Goal: Find specific page/section: Find specific page/section

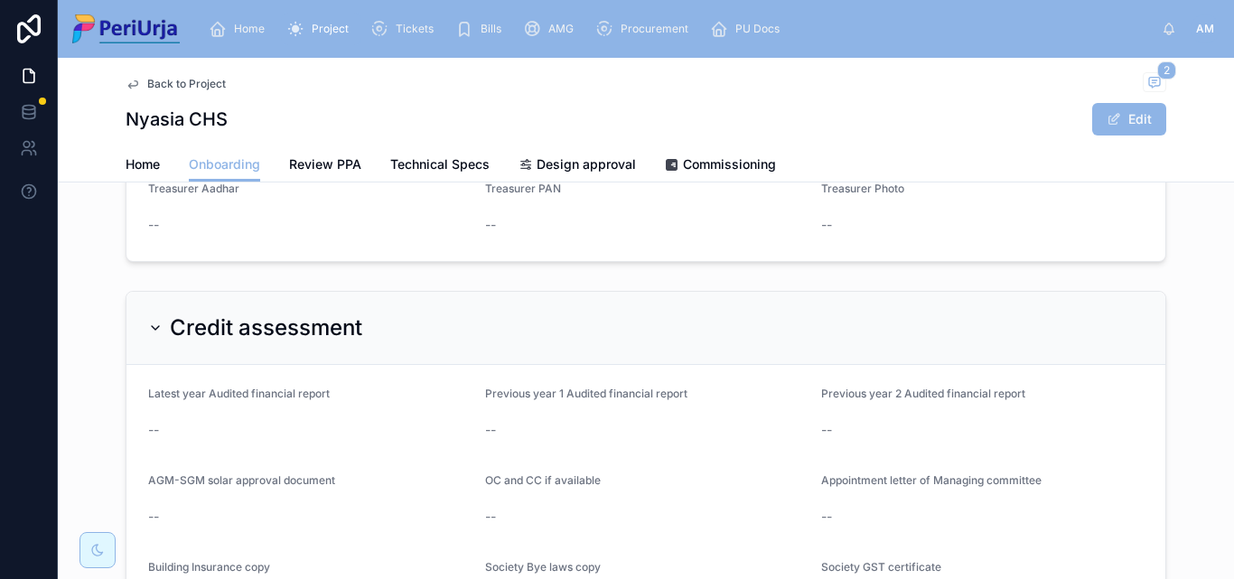
scroll to position [1085, 0]
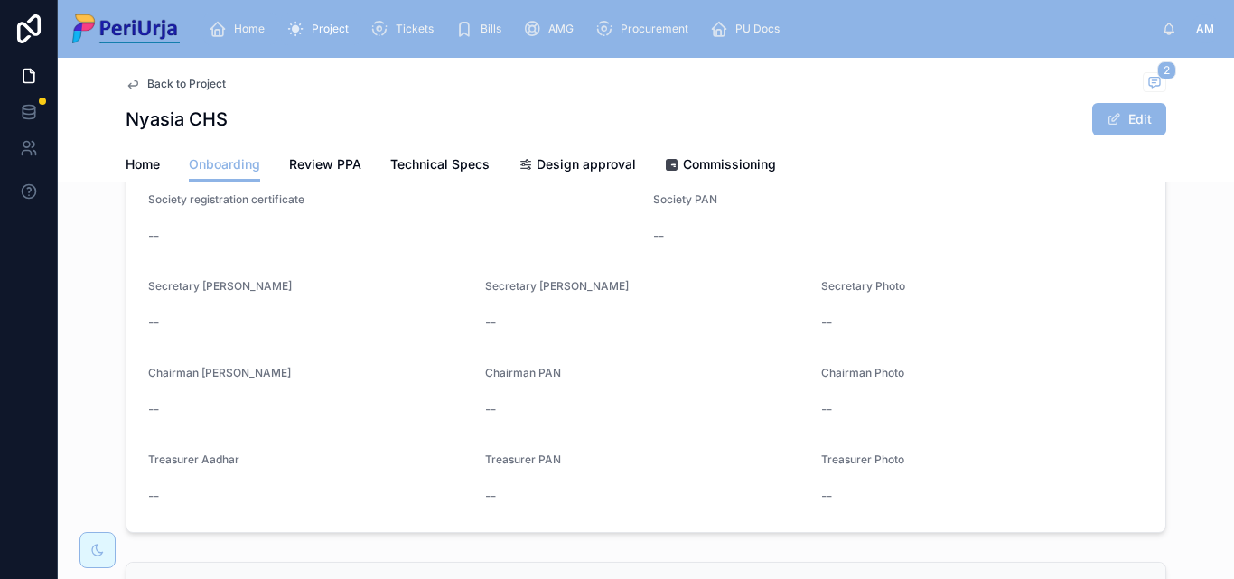
click at [243, 24] on span "Home" at bounding box center [249, 29] width 31 height 14
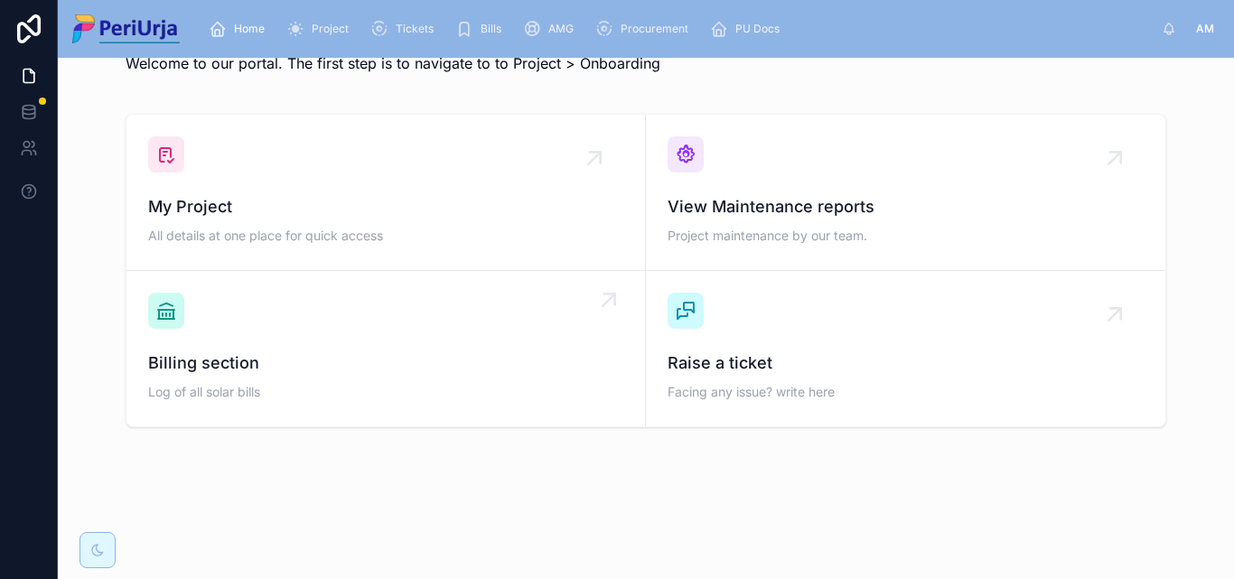
scroll to position [52, 0]
click at [248, 218] on span "My Project" at bounding box center [385, 206] width 475 height 25
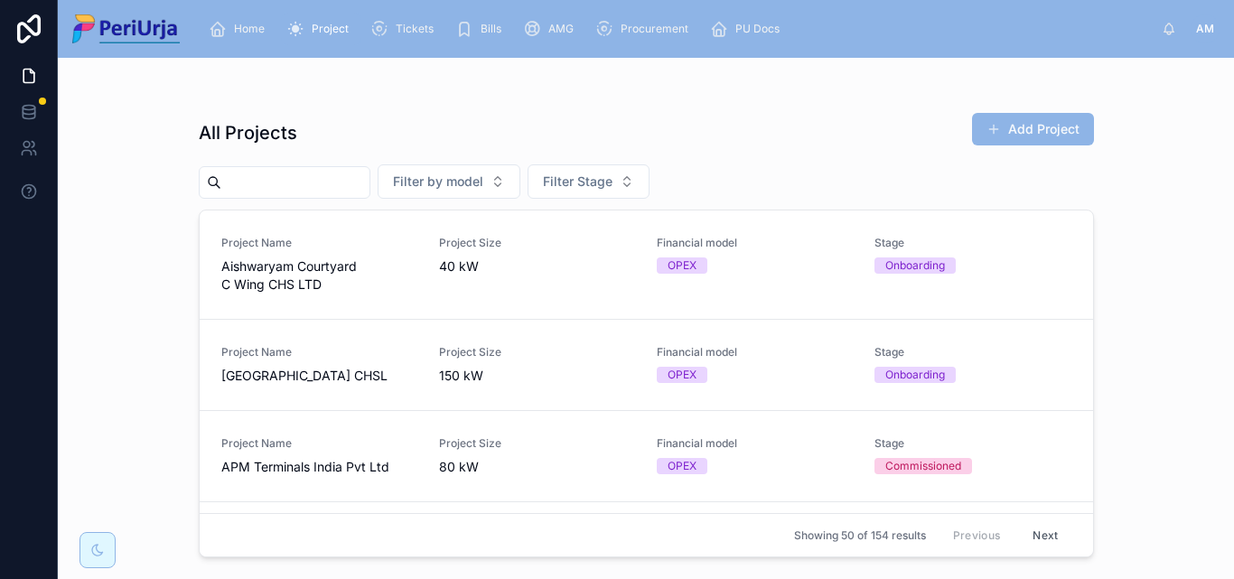
click at [256, 179] on input "text" at bounding box center [295, 182] width 148 height 25
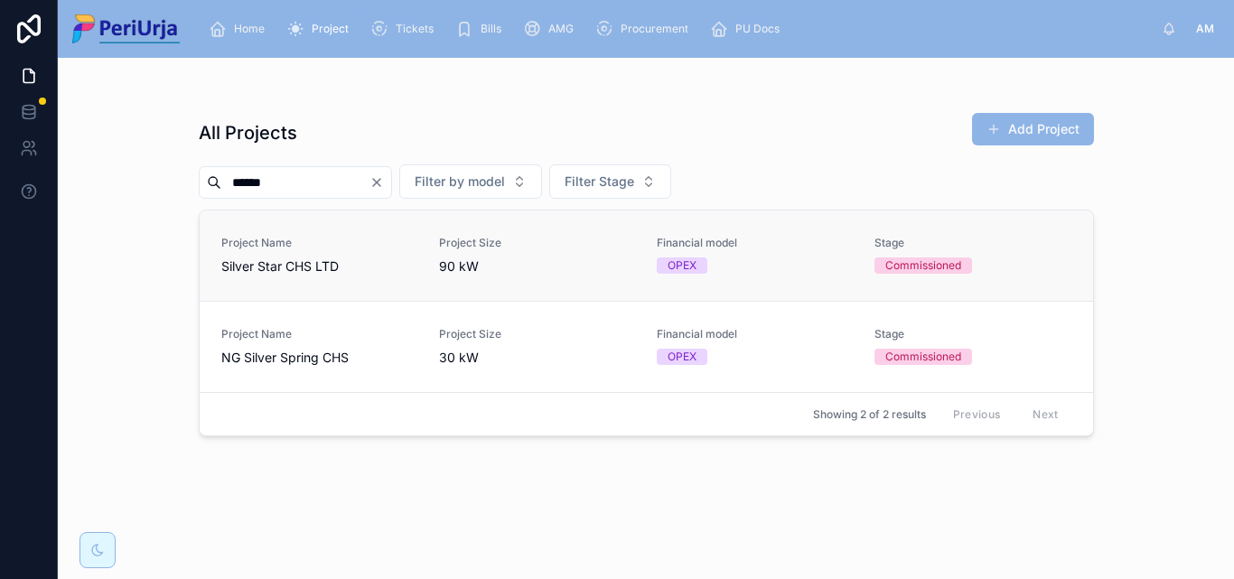
type input "******"
click at [281, 257] on div "Project Name Silver Star CHS LTD" at bounding box center [319, 256] width 196 height 40
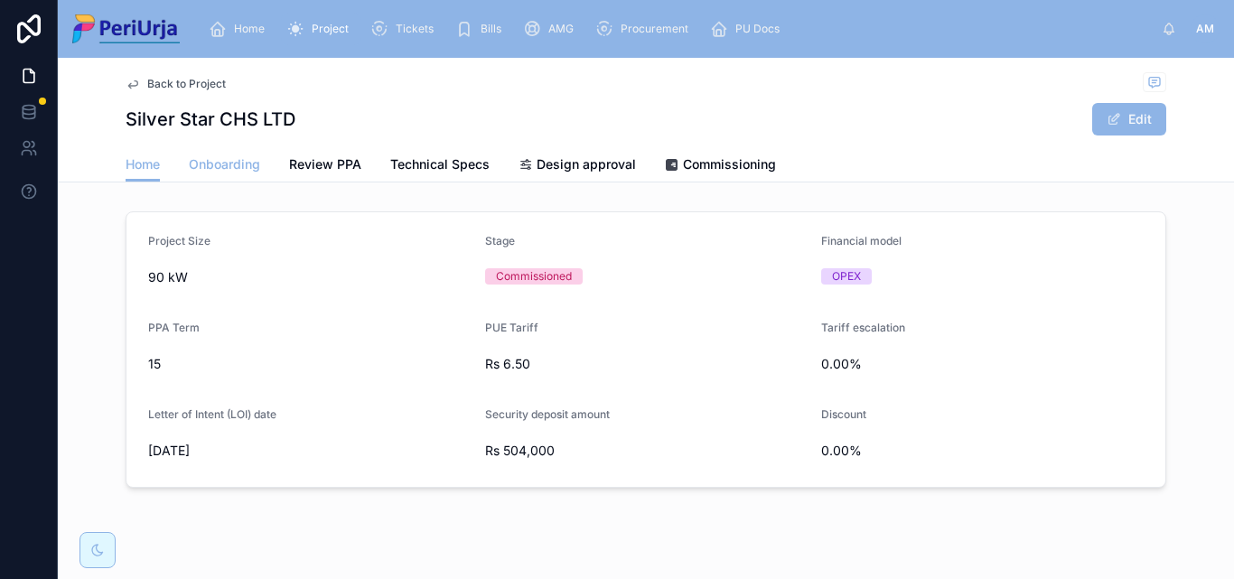
click at [207, 161] on span "Onboarding" at bounding box center [224, 164] width 71 height 18
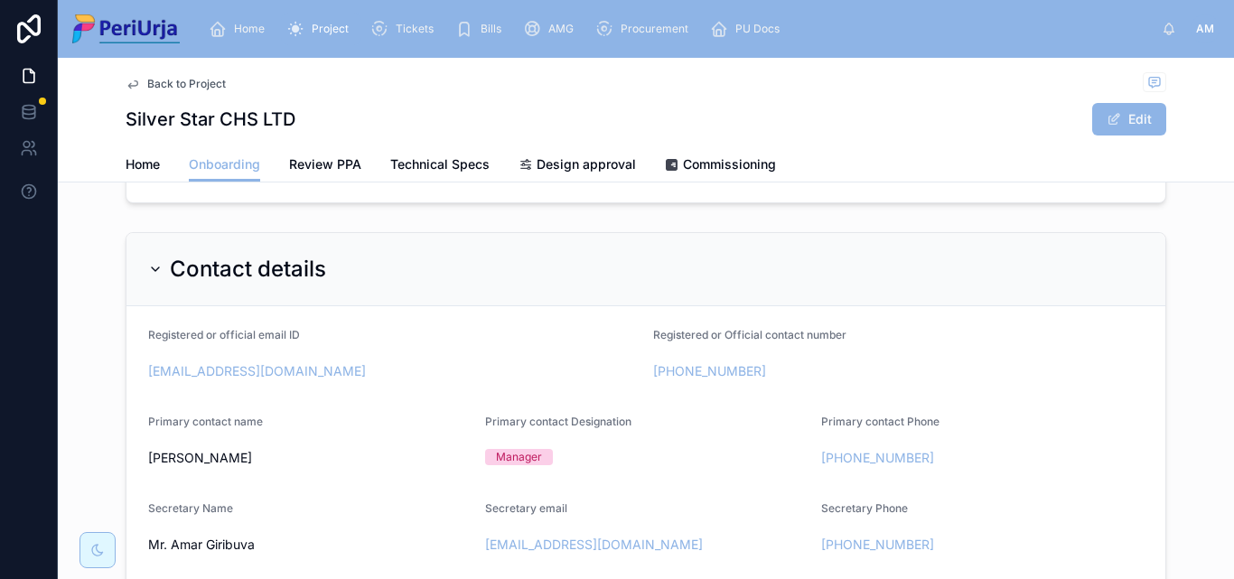
scroll to position [90, 0]
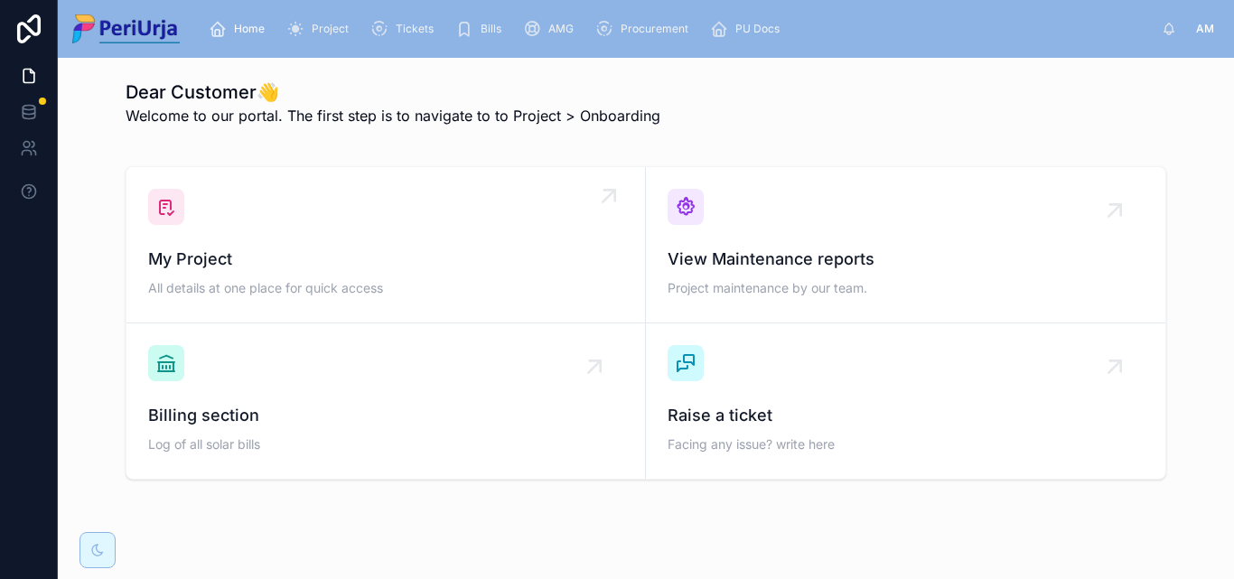
click at [192, 233] on div "My Project All details at one place for quick access" at bounding box center [385, 245] width 475 height 112
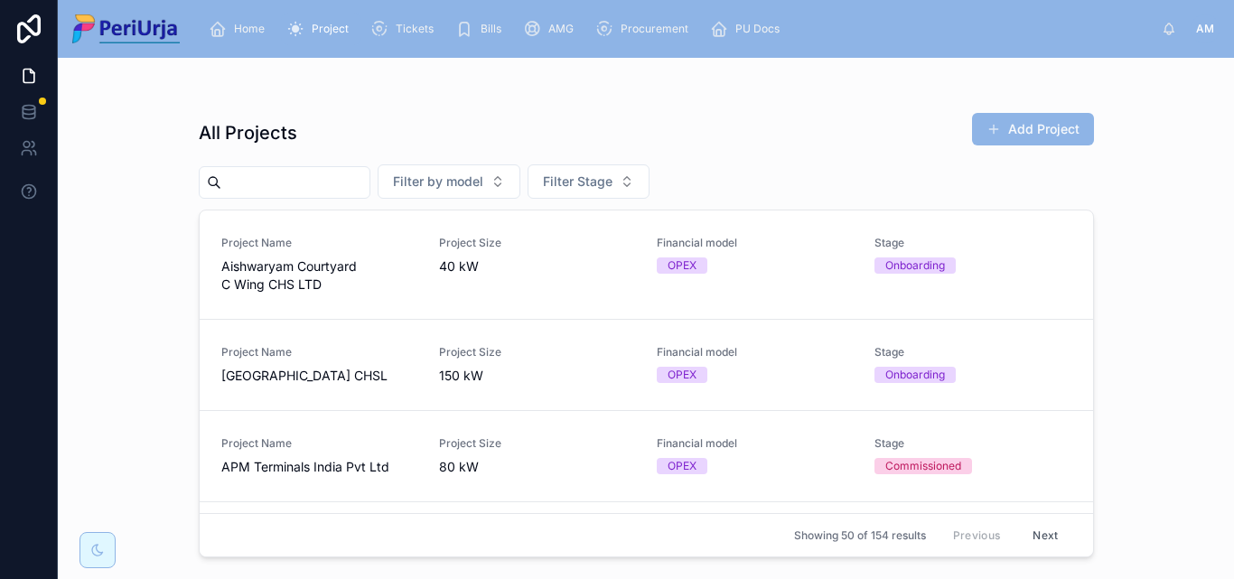
click at [290, 183] on input "text" at bounding box center [295, 182] width 148 height 25
paste input "**********"
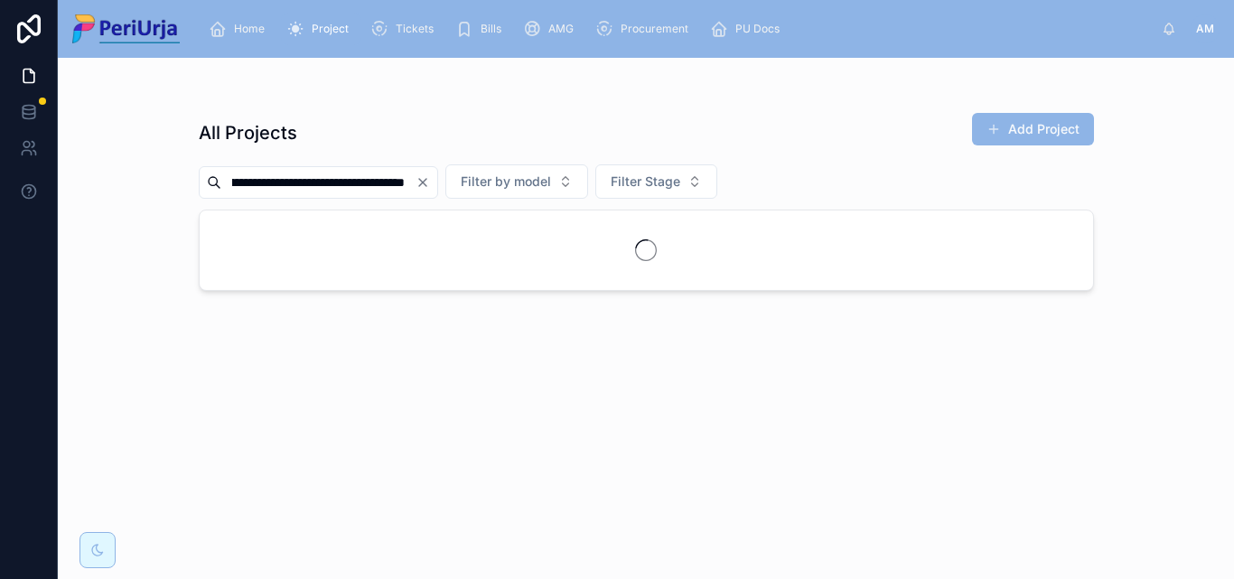
scroll to position [0, 347]
type input "**********"
click at [420, 182] on icon "Clear" at bounding box center [423, 182] width 14 height 14
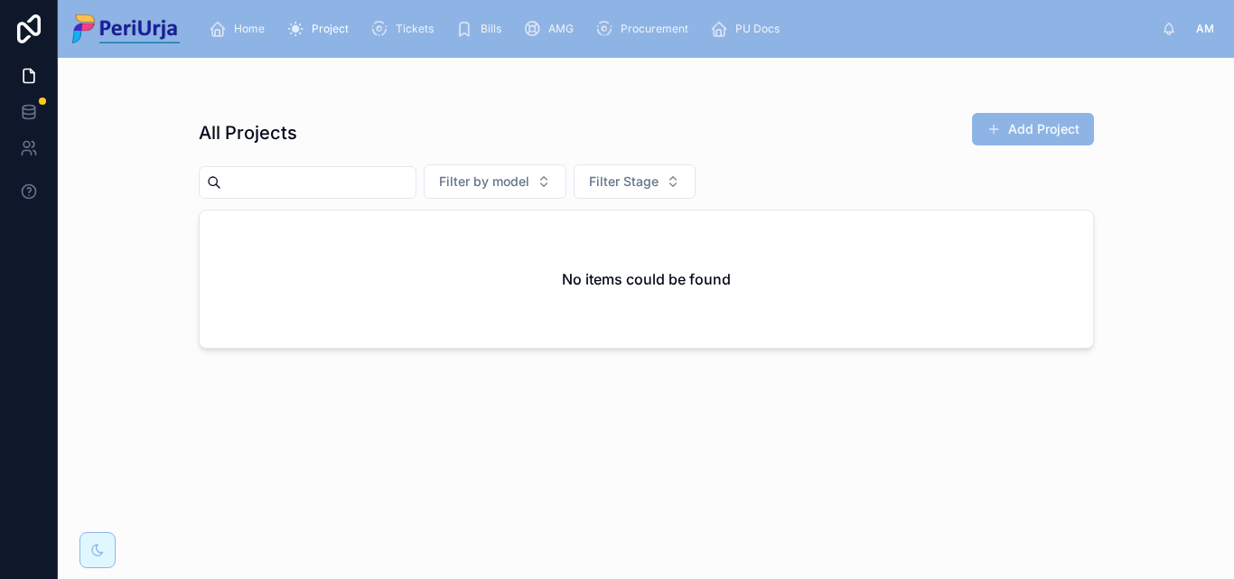
click at [290, 194] on input "text" at bounding box center [318, 182] width 194 height 25
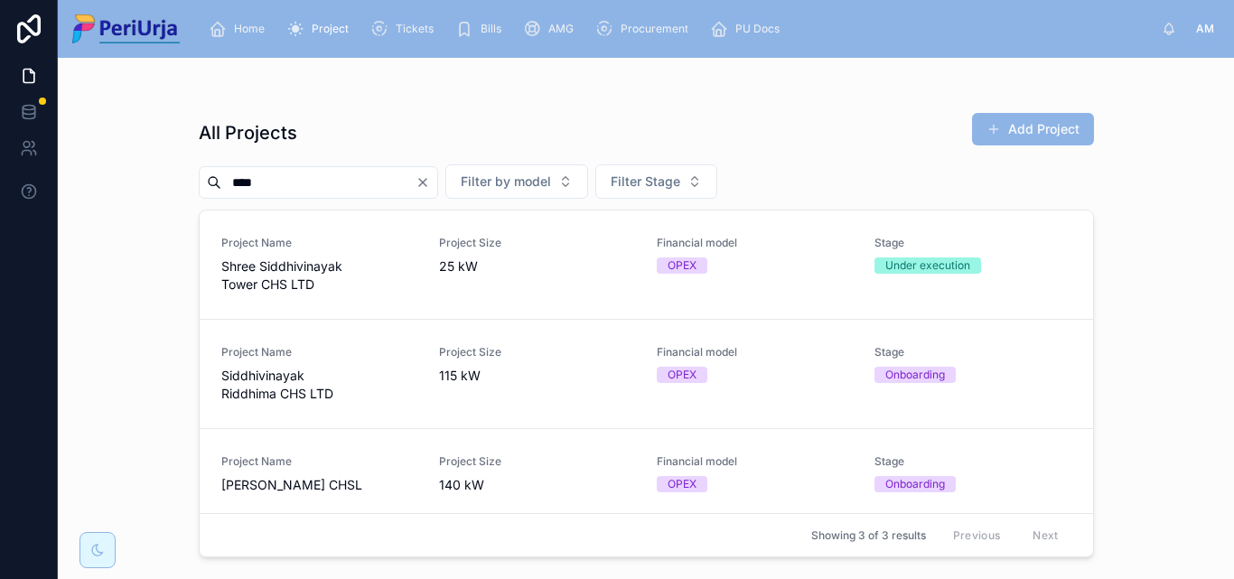
type input "****"
click at [290, 463] on span "Project Name" at bounding box center [319, 461] width 196 height 14
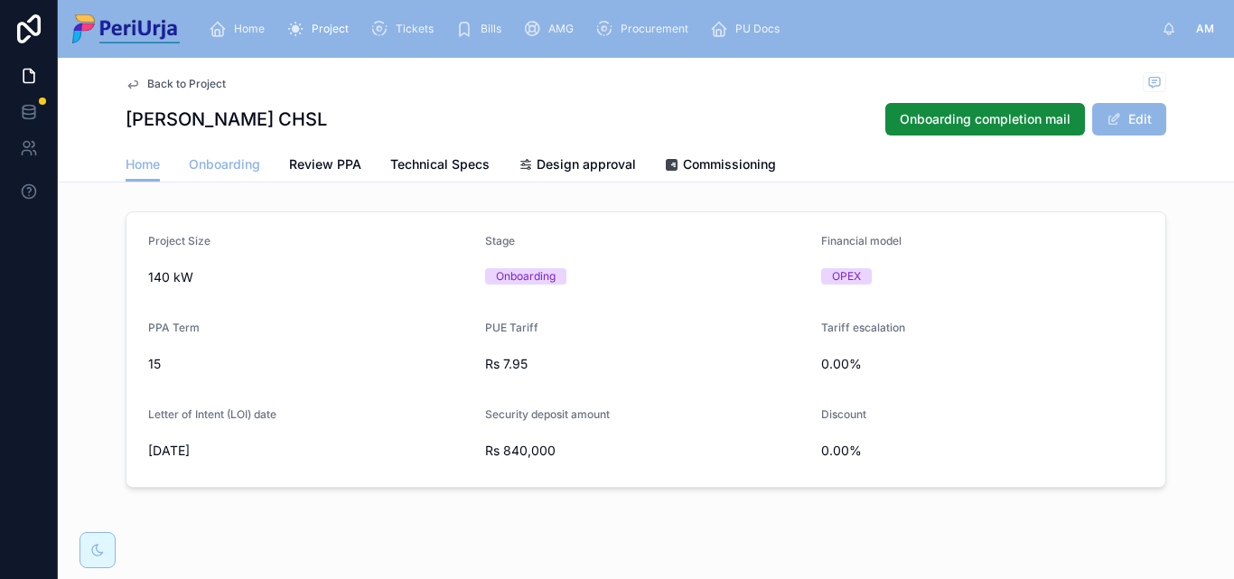
click at [228, 163] on span "Onboarding" at bounding box center [224, 164] width 71 height 18
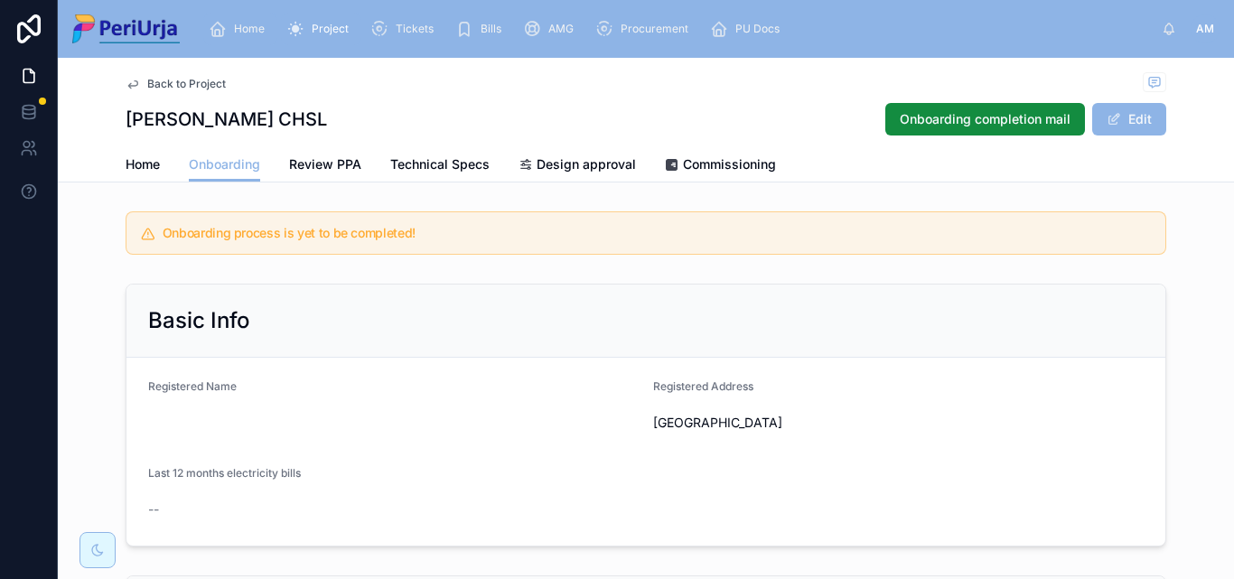
click at [228, 37] on div "Home" at bounding box center [240, 28] width 63 height 29
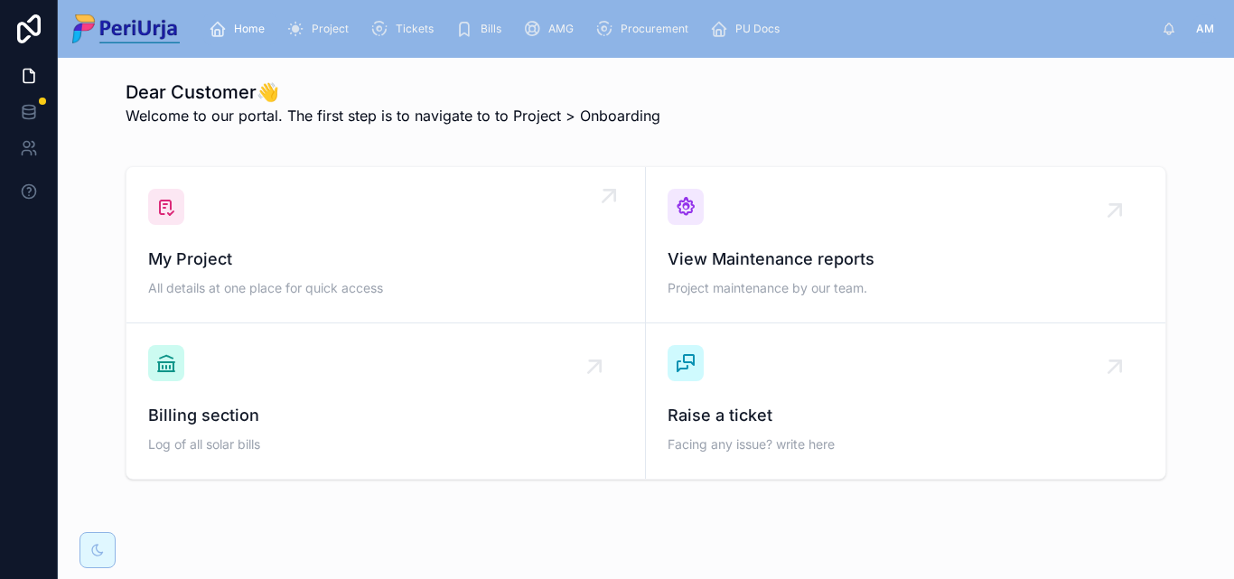
click at [470, 183] on link "My Project All details at one place for quick access" at bounding box center [385, 245] width 519 height 156
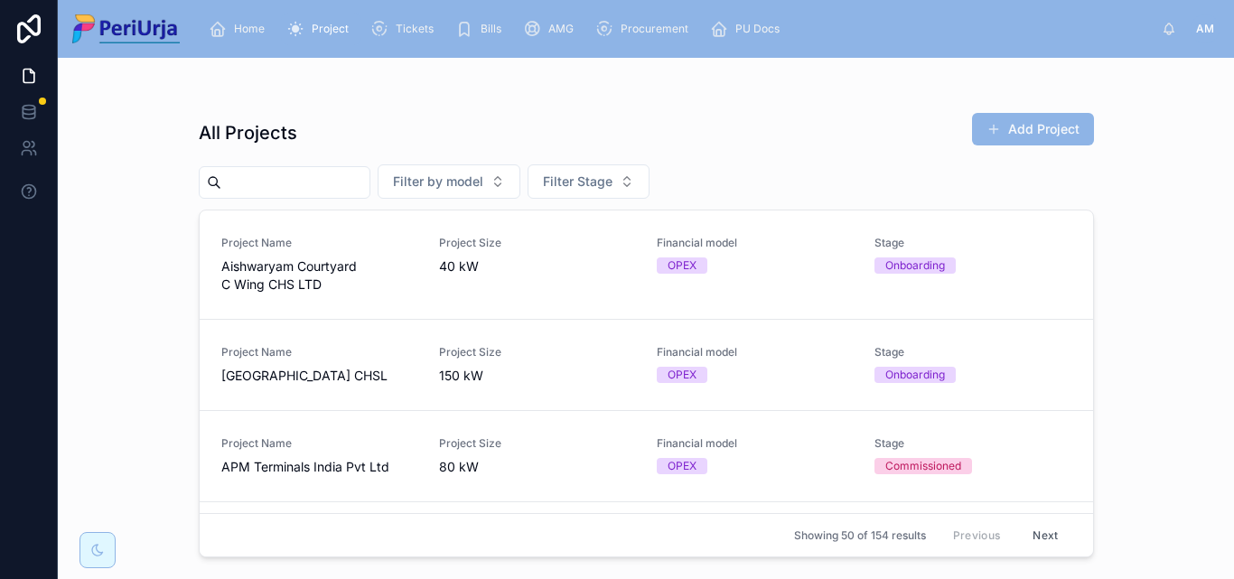
click at [252, 182] on input "text" at bounding box center [295, 182] width 148 height 25
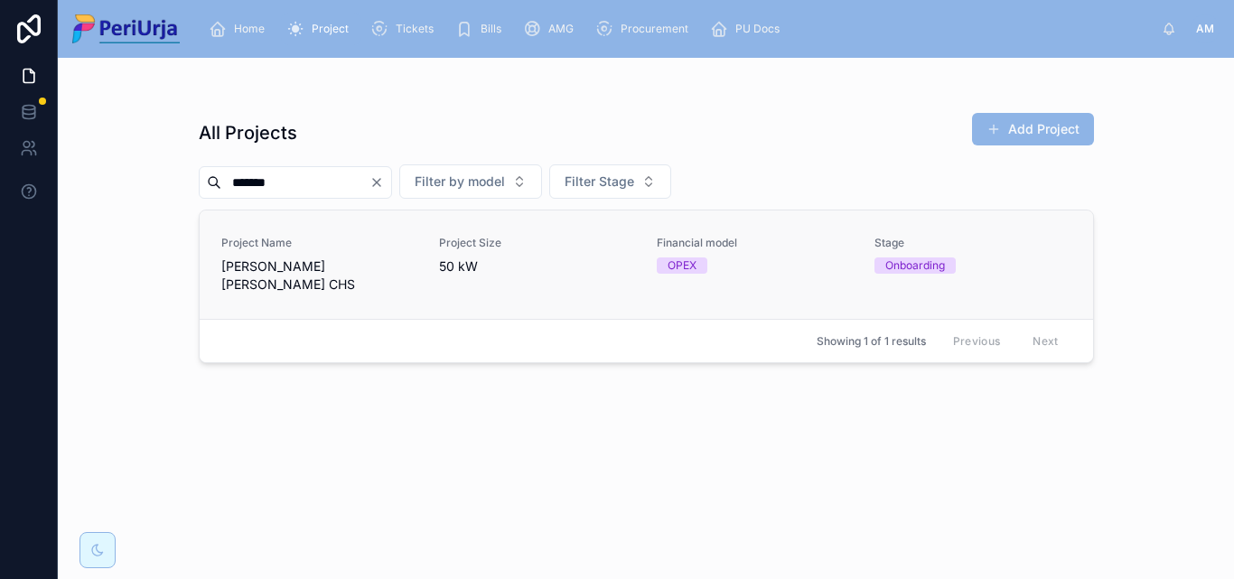
type input "******"
click at [294, 248] on span "Project Name" at bounding box center [319, 243] width 196 height 14
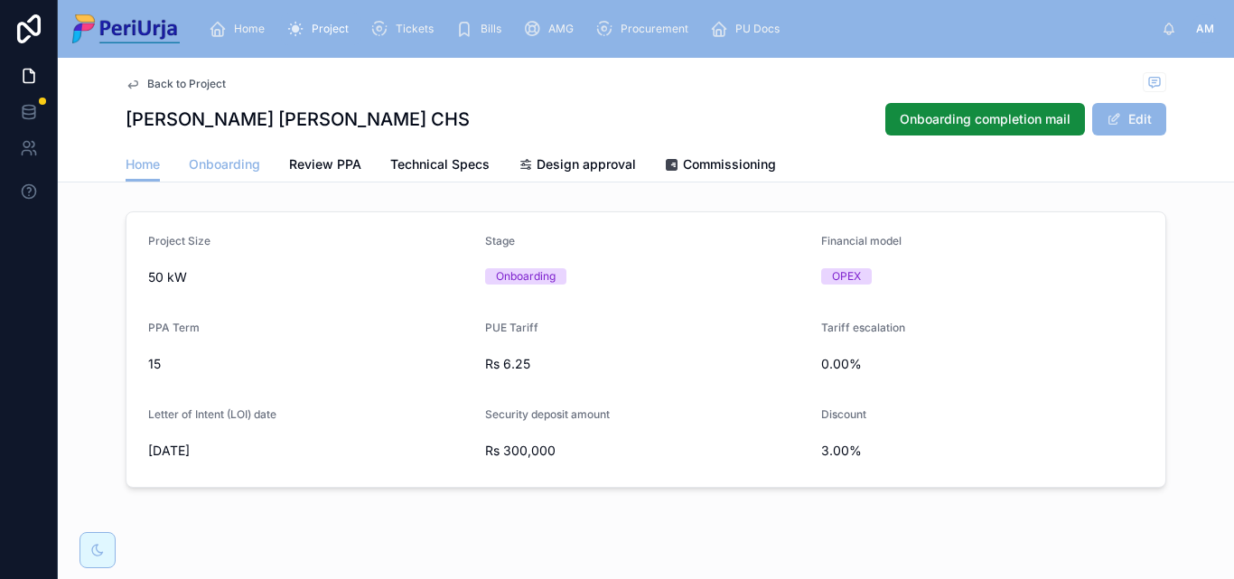
click at [220, 152] on link "Onboarding" at bounding box center [224, 166] width 71 height 36
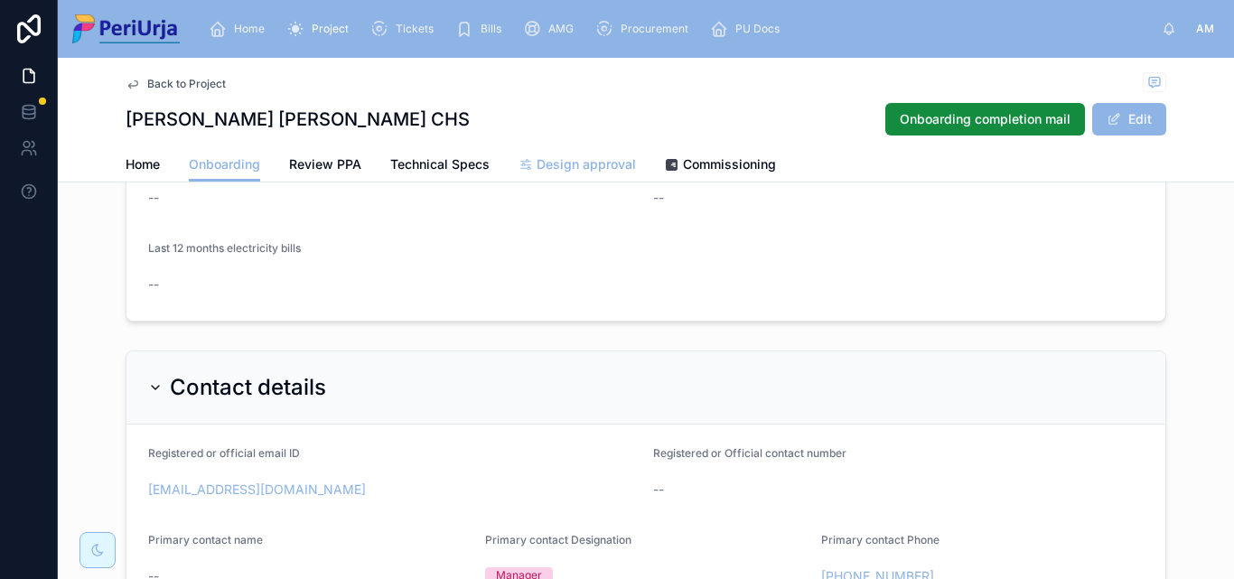
scroll to position [127, 0]
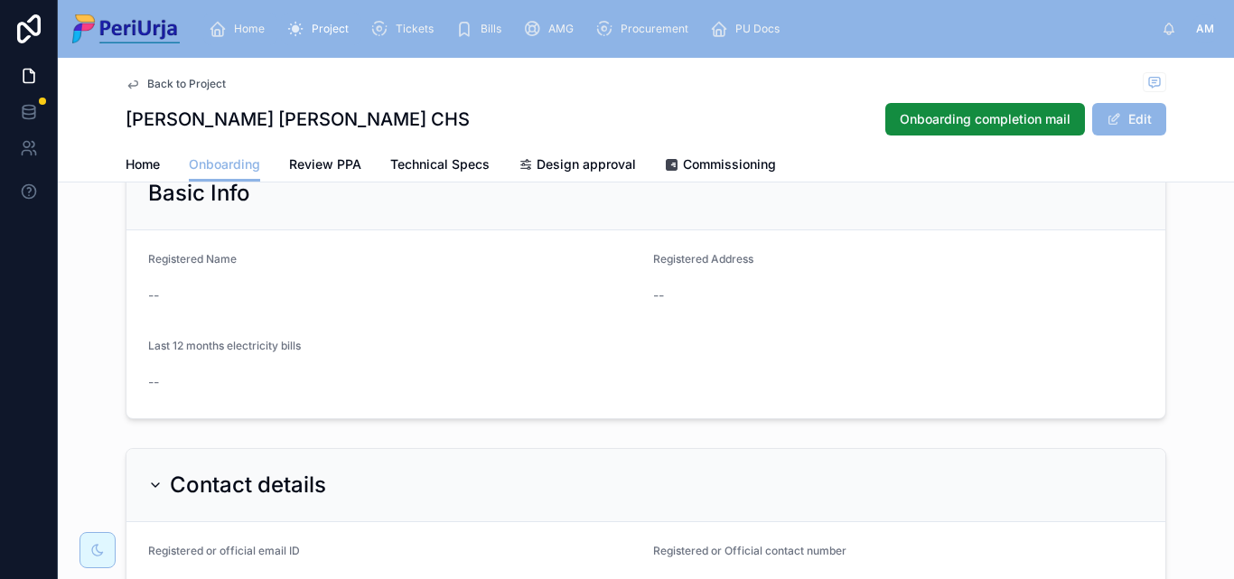
click at [256, 25] on span "Home" at bounding box center [249, 29] width 31 height 14
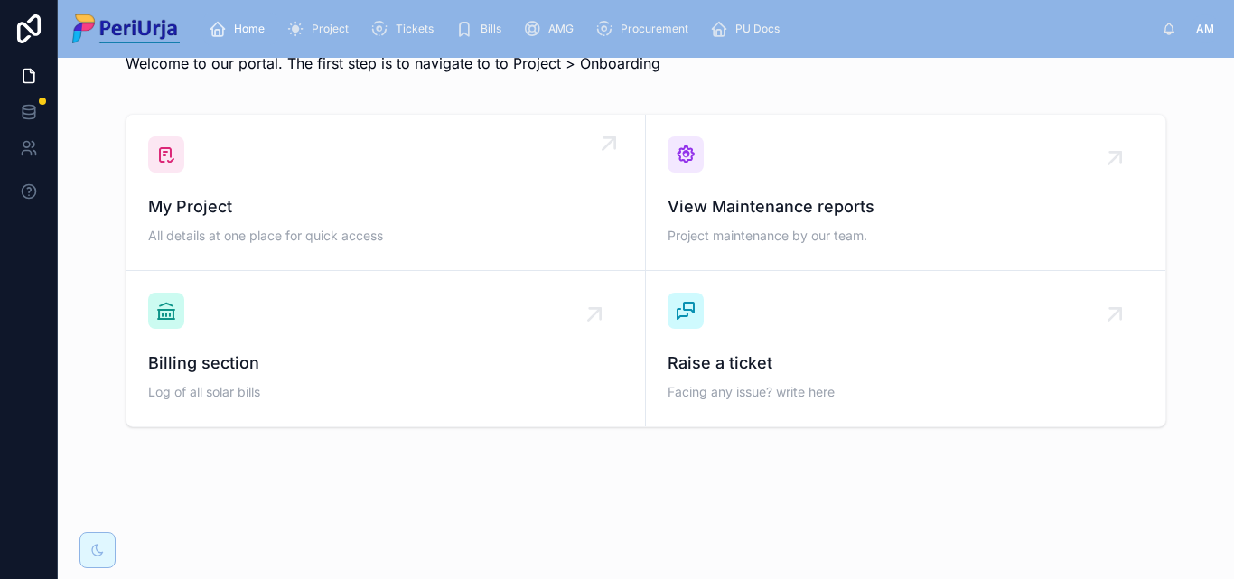
click at [272, 188] on div "My Project All details at one place for quick access" at bounding box center [385, 192] width 475 height 112
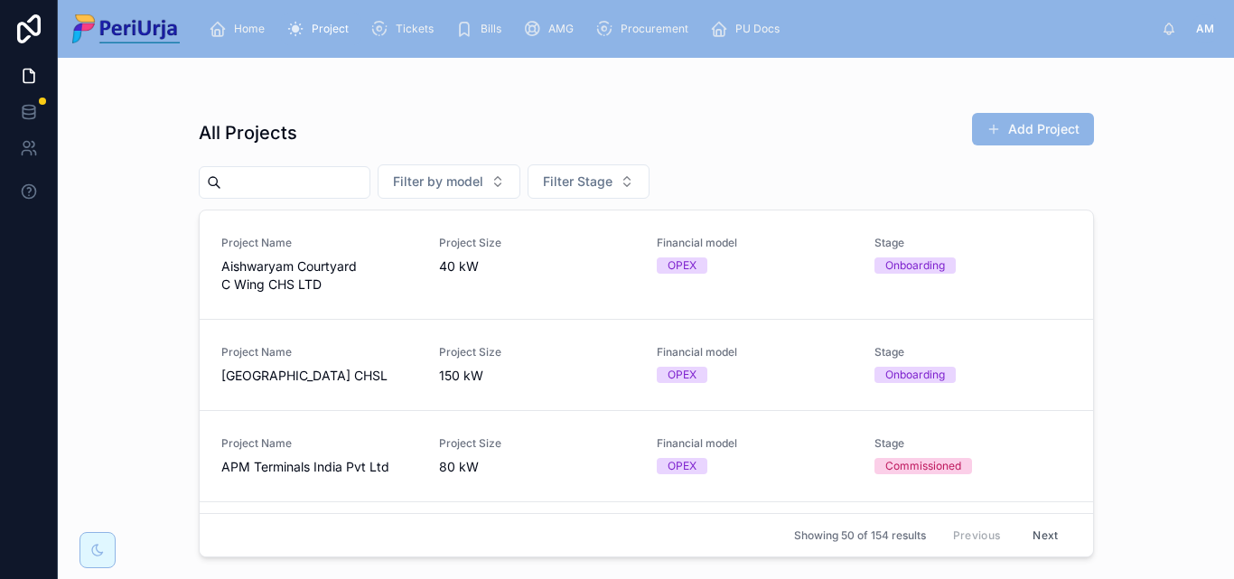
drag, startPoint x: 268, startPoint y: 183, endPoint x: 422, endPoint y: 194, distance: 154.0
click at [272, 183] on input "text" at bounding box center [295, 182] width 148 height 25
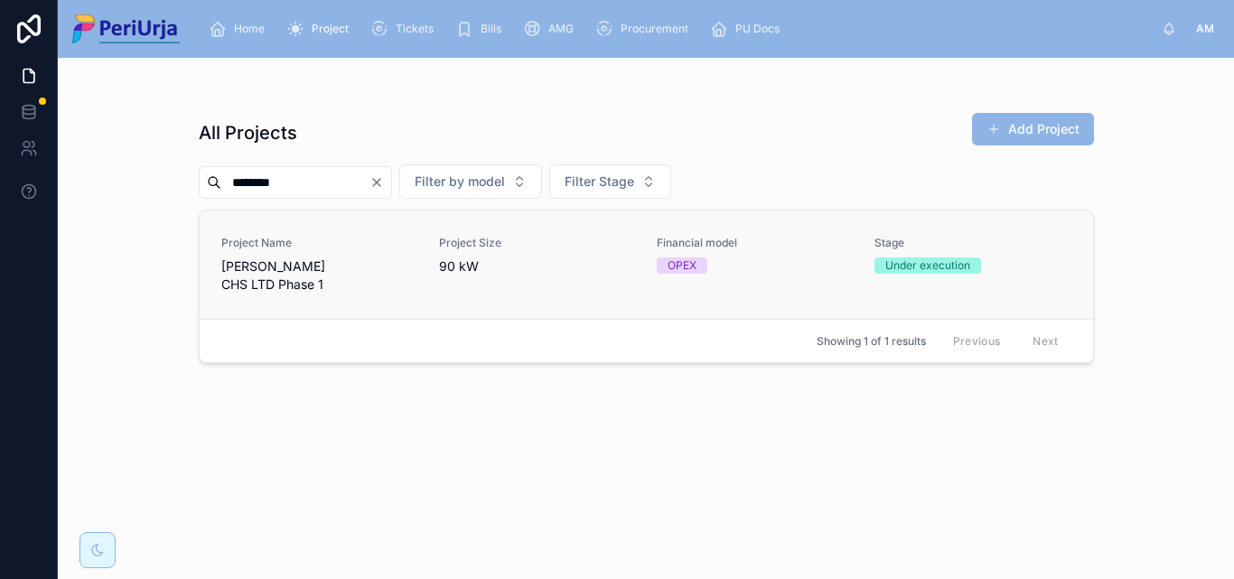
type input "*******"
click at [302, 272] on span "[PERSON_NAME] CHS LTD Phase 1" at bounding box center [319, 275] width 196 height 36
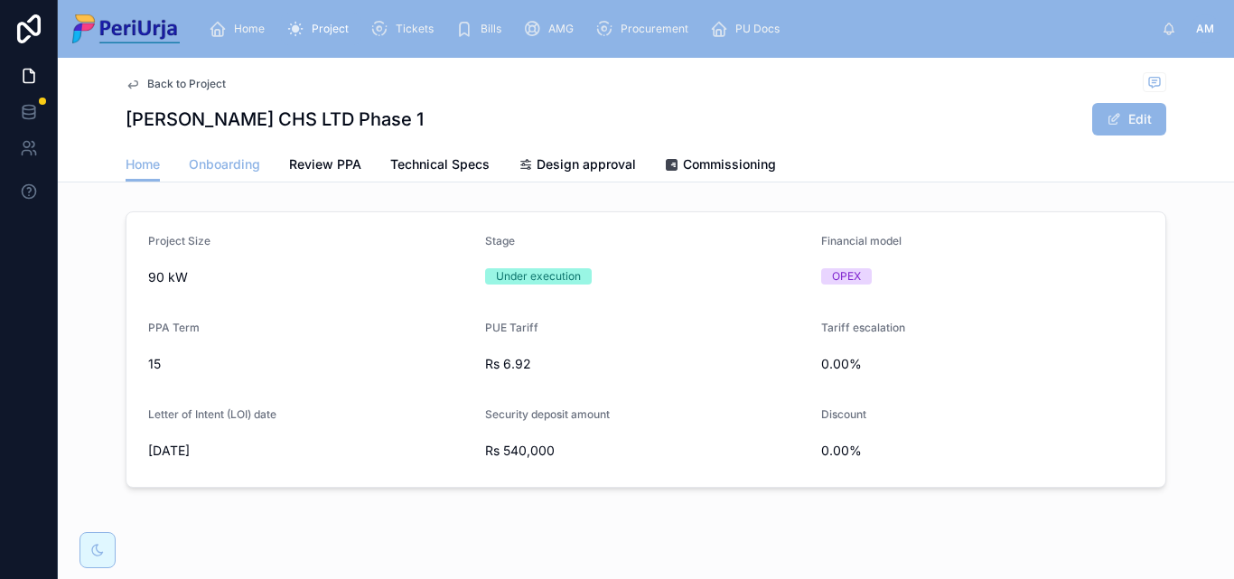
click at [220, 164] on span "Onboarding" at bounding box center [224, 164] width 71 height 18
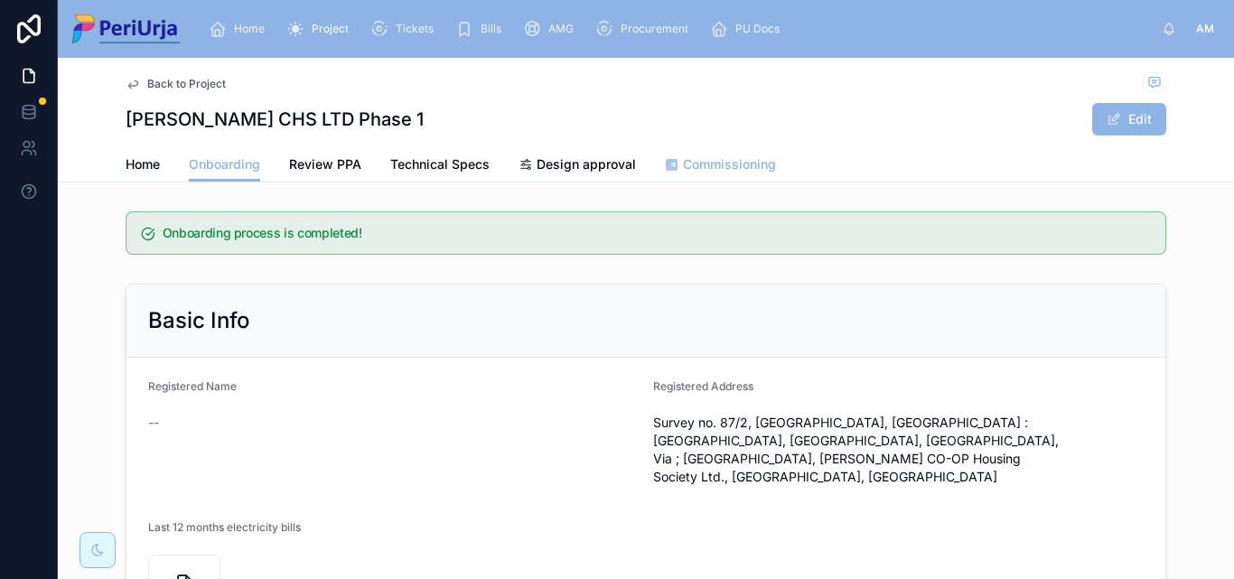
click at [690, 156] on span "Commissioning" at bounding box center [729, 164] width 93 height 18
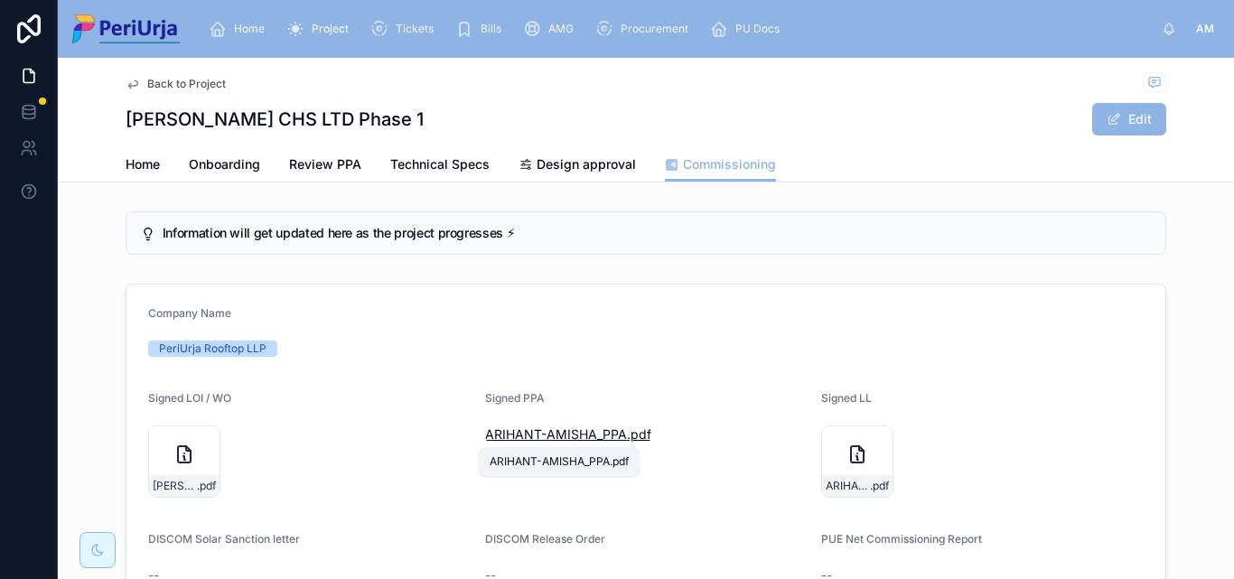
click at [597, 435] on span "ARIHANT-AMISHA_PPA" at bounding box center [556, 435] width 142 height 18
